Goal: Task Accomplishment & Management: Use online tool/utility

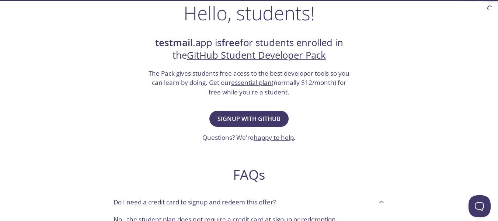
scroll to position [111, 0]
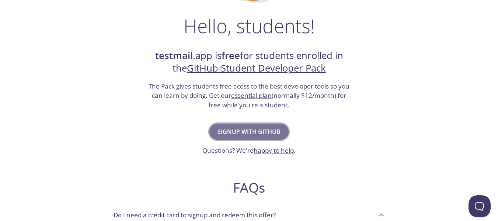
click at [248, 126] on button "Signup with GitHub" at bounding box center [248, 131] width 79 height 16
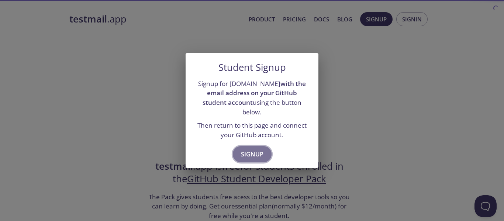
click at [250, 149] on span "Signup" at bounding box center [252, 154] width 22 height 10
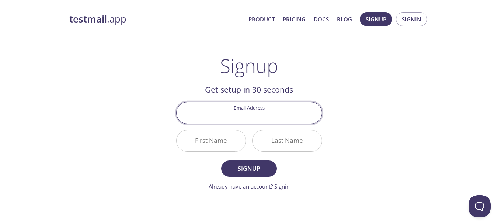
click at [251, 115] on input "Email Address" at bounding box center [249, 112] width 145 height 21
type input "[EMAIL_ADDRESS][DOMAIN_NAME]"
click at [206, 138] on input "First Name" at bounding box center [211, 140] width 69 height 21
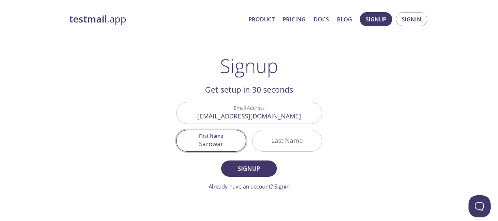
type input "Sarowar"
click at [289, 135] on input "Last Name" at bounding box center [286, 140] width 69 height 21
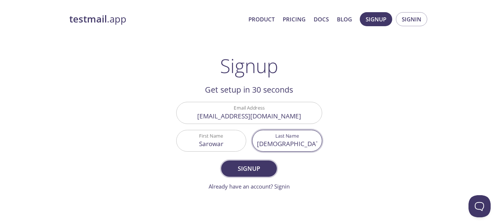
type input "[DEMOGRAPHIC_DATA]"
click at [254, 166] on span "Signup" at bounding box center [248, 168] width 39 height 10
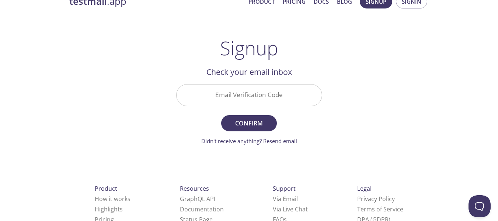
scroll to position [5, 0]
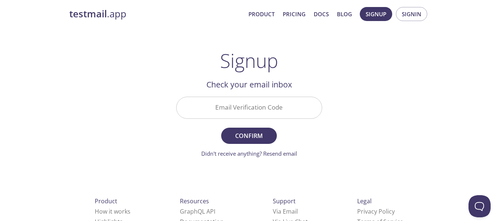
click at [245, 109] on input "Email Verification Code" at bounding box center [249, 107] width 145 height 21
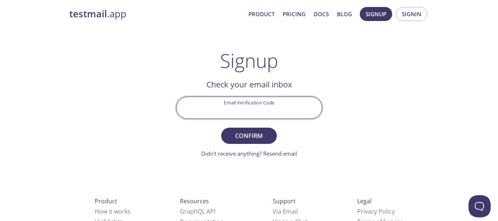
click at [247, 112] on input "Email Verification Code" at bounding box center [249, 107] width 145 height 21
paste input "65VRKPX"
type input "65VRKPX"
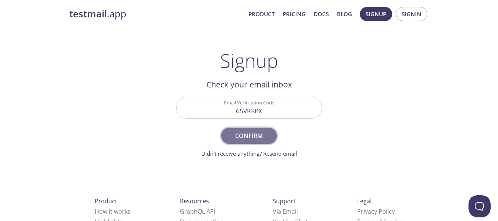
click at [258, 129] on button "Confirm" at bounding box center [248, 136] width 55 height 16
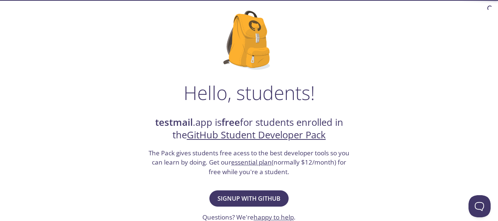
scroll to position [74, 0]
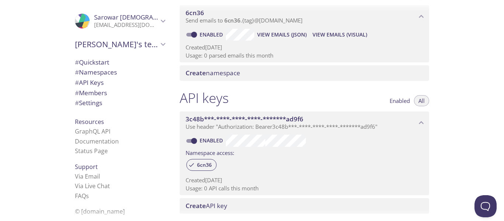
scroll to position [111, 0]
click at [258, 72] on span "Create namespace" at bounding box center [305, 72] width 240 height 8
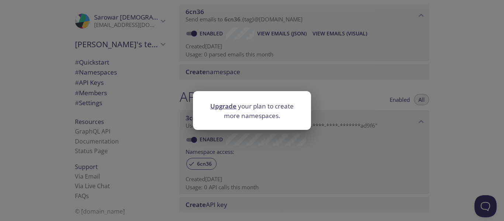
click at [321, 85] on div "Upgrade your plan to create more namespaces." at bounding box center [252, 110] width 504 height 221
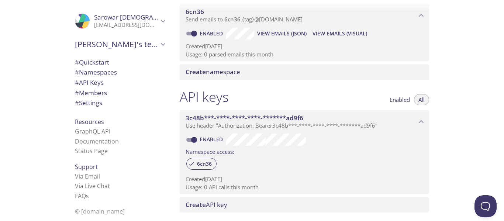
scroll to position [147, 0]
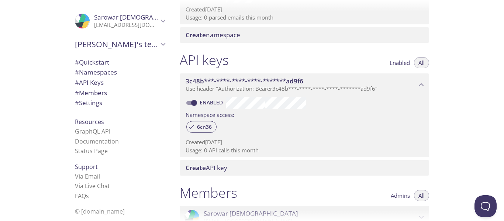
click at [360, 87] on span "Use header "Authorization: Bearer 3c48b***-****-****-****-*******ad9f6 "" at bounding box center [281, 88] width 192 height 7
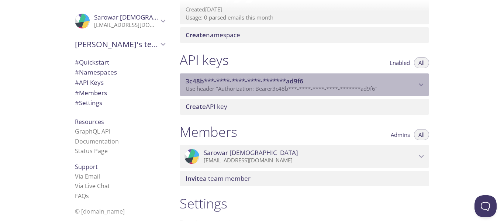
click at [360, 87] on span "Use header "Authorization: Bearer 3c48b***-****-****-****-*******ad9f6 "" at bounding box center [281, 88] width 192 height 7
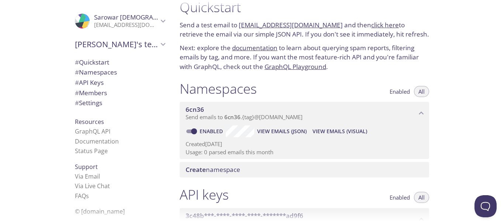
scroll to position [0, 0]
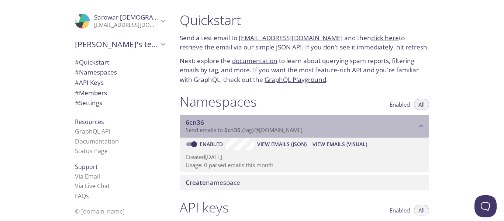
click at [251, 128] on span "Send emails to 6cn36 . {tag} @inbox.testmail.app" at bounding box center [243, 129] width 117 height 7
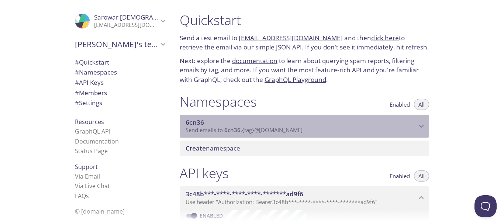
click at [251, 128] on span "Send emails to 6cn36 . {tag} @inbox.testmail.app" at bounding box center [243, 129] width 117 height 7
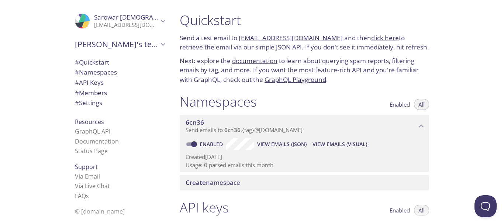
click at [393, 104] on span "Enabled" at bounding box center [399, 104] width 20 height 0
click at [418, 103] on button "All" at bounding box center [421, 104] width 15 height 11
click at [127, 42] on span "Sarowar's team" at bounding box center [116, 44] width 83 height 10
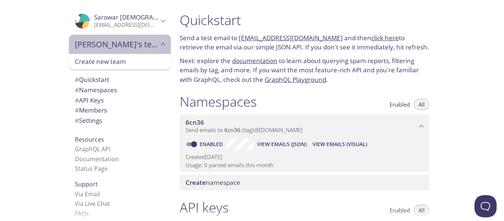
click at [127, 42] on span "Sarowar's team" at bounding box center [116, 44] width 83 height 10
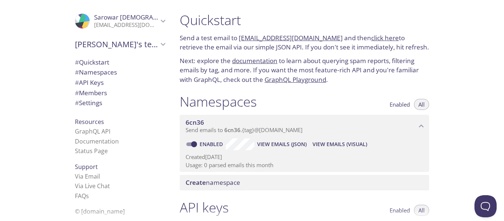
click at [109, 58] on span "# Quickstart" at bounding box center [120, 63] width 90 height 10
click at [97, 72] on span "# Namespaces" at bounding box center [96, 72] width 42 height 8
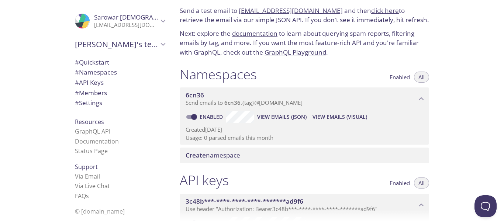
scroll to position [20, 0]
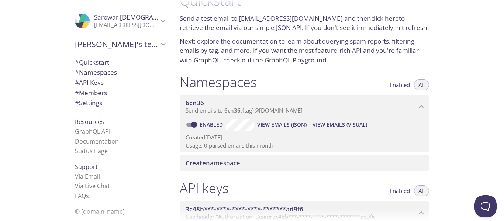
click at [191, 122] on input "Enabled" at bounding box center [194, 124] width 27 height 9
click at [191, 122] on input "Disabled" at bounding box center [188, 124] width 27 height 9
checkbox input "true"
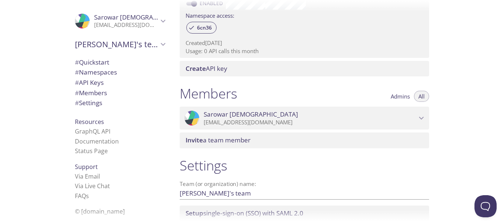
scroll to position [258, 0]
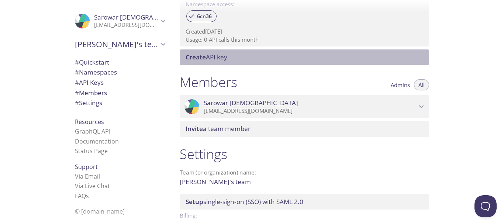
click at [240, 63] on div "Create API key" at bounding box center [304, 56] width 249 height 15
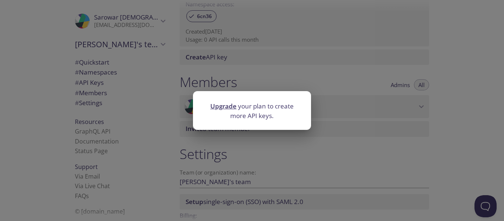
click at [255, 67] on div "Upgrade your plan to create more API keys." at bounding box center [252, 110] width 504 height 221
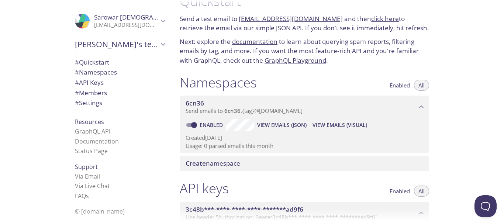
scroll to position [0, 0]
